Goal: Task Accomplishment & Management: Complete application form

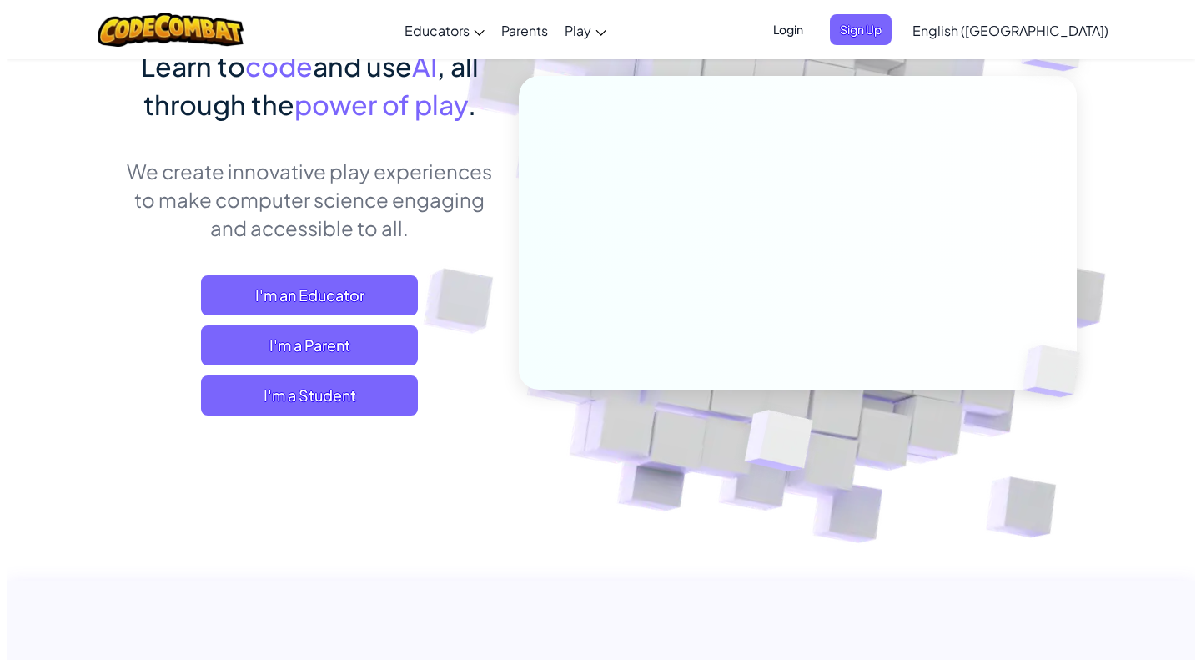
scroll to position [167, 0]
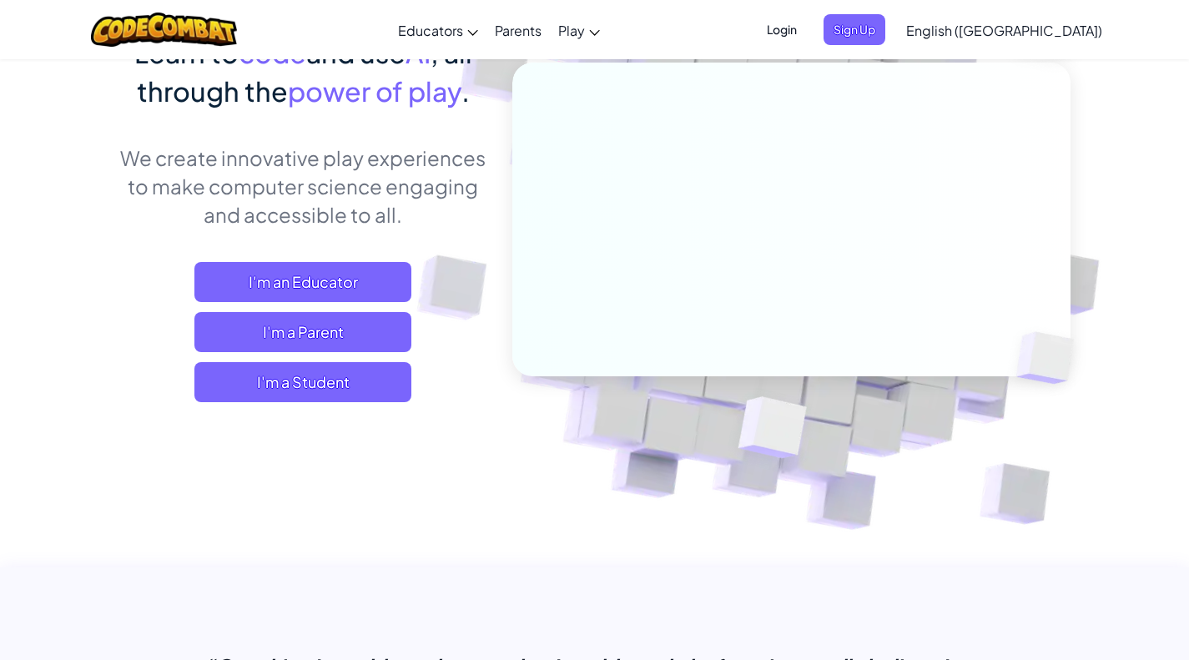
click at [365, 375] on span "I'm a Student" at bounding box center [302, 382] width 217 height 40
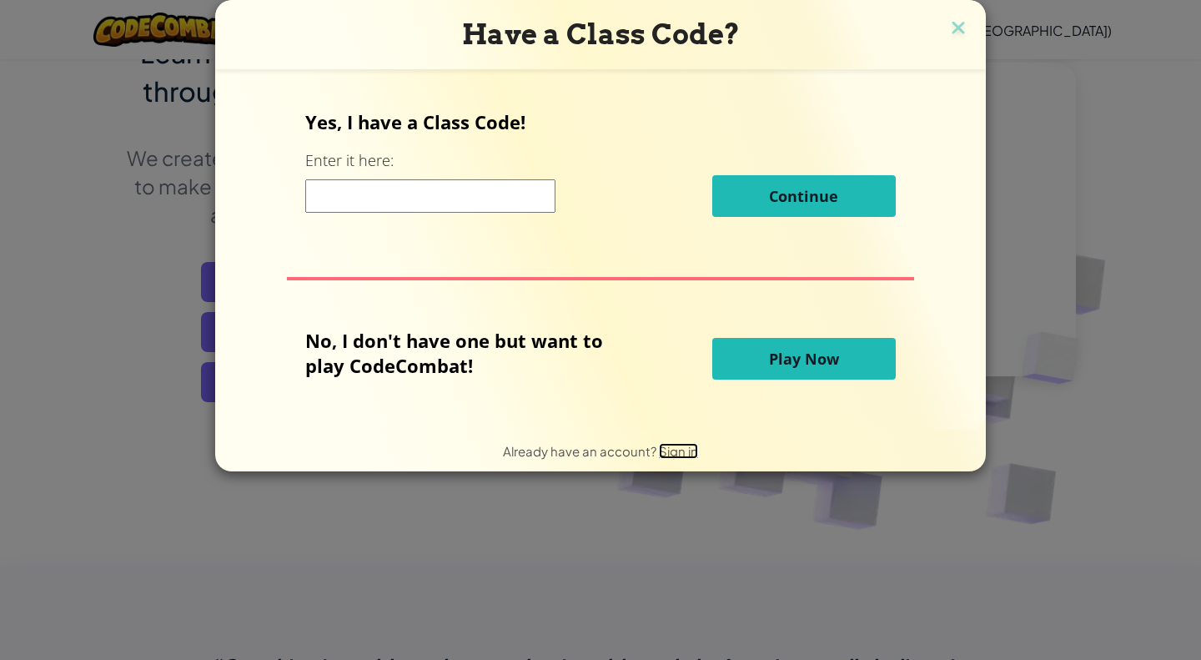
click at [686, 455] on span "Sign in" at bounding box center [678, 451] width 39 height 16
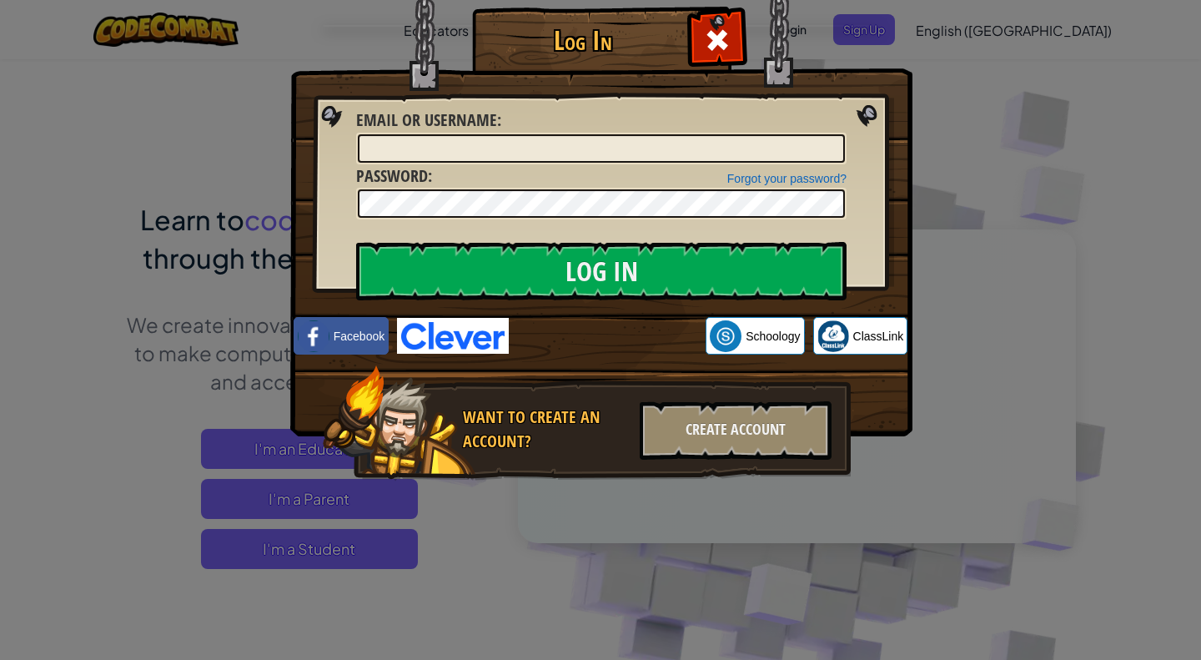
click at [657, 316] on img at bounding box center [601, 193] width 622 height 485
